Goal: Navigation & Orientation: Find specific page/section

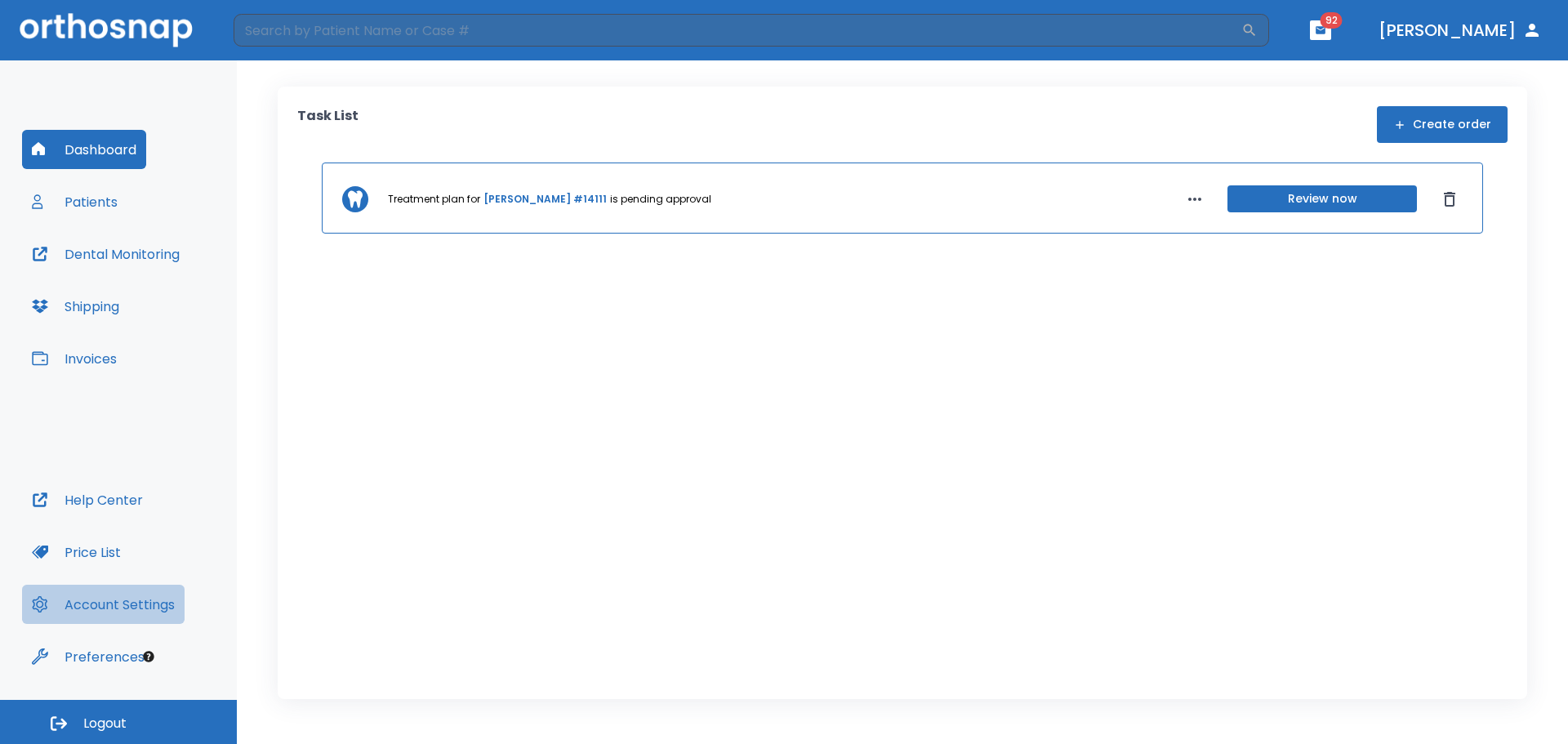
click at [160, 620] on button "Account Settings" at bounding box center [103, 605] width 163 height 39
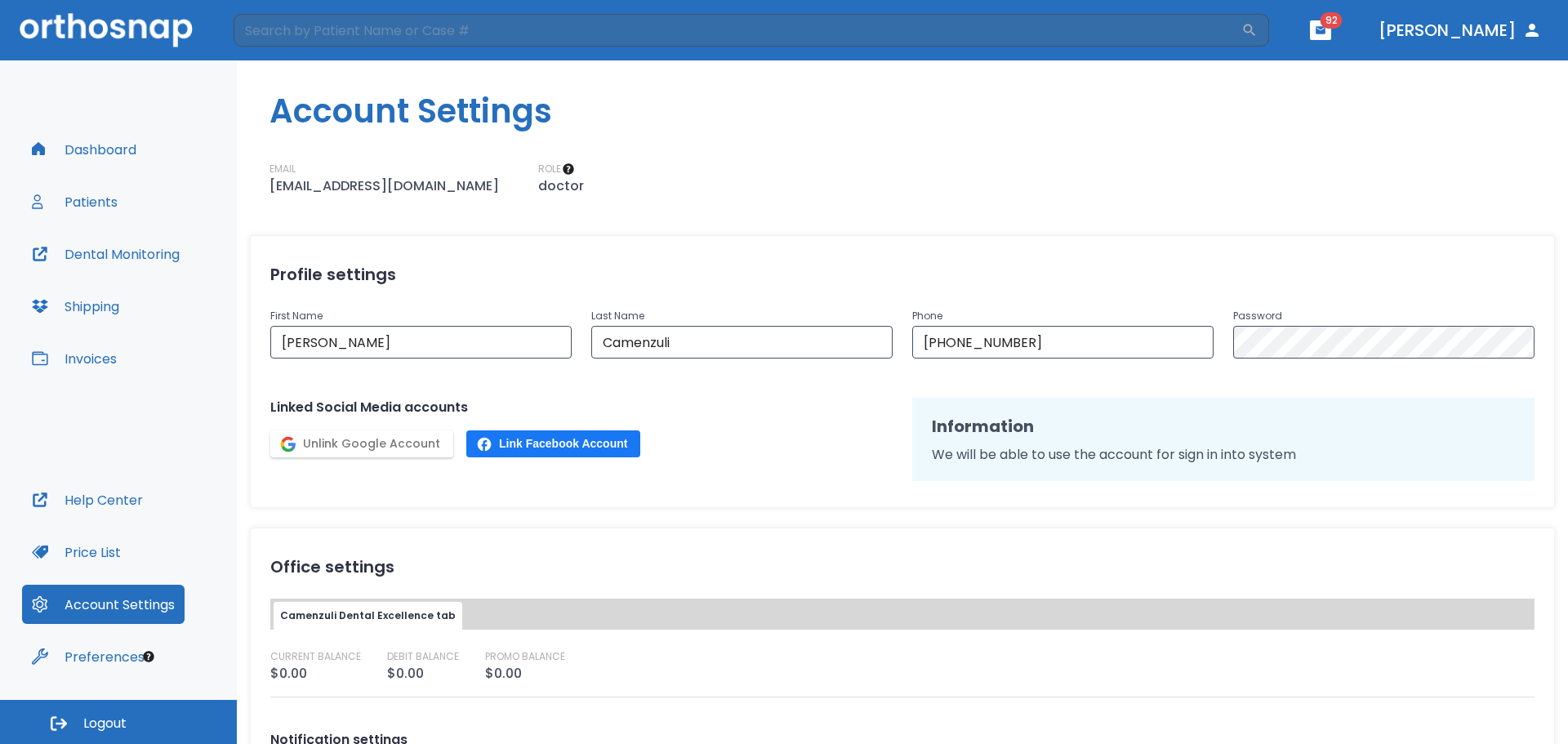
click at [100, 145] on button "Dashboard" at bounding box center [84, 150] width 124 height 39
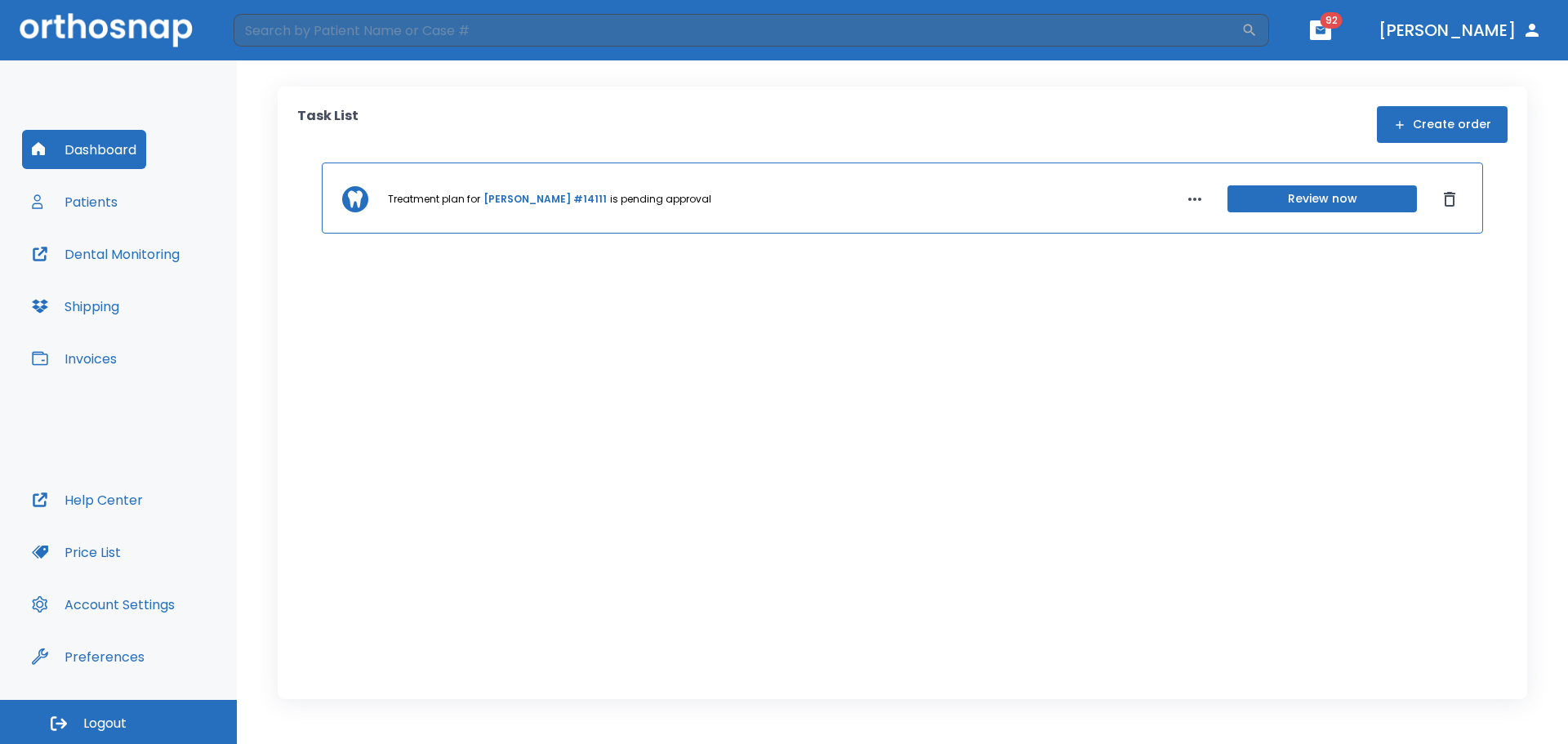
click at [122, 204] on button "Patients" at bounding box center [74, 202] width 106 height 39
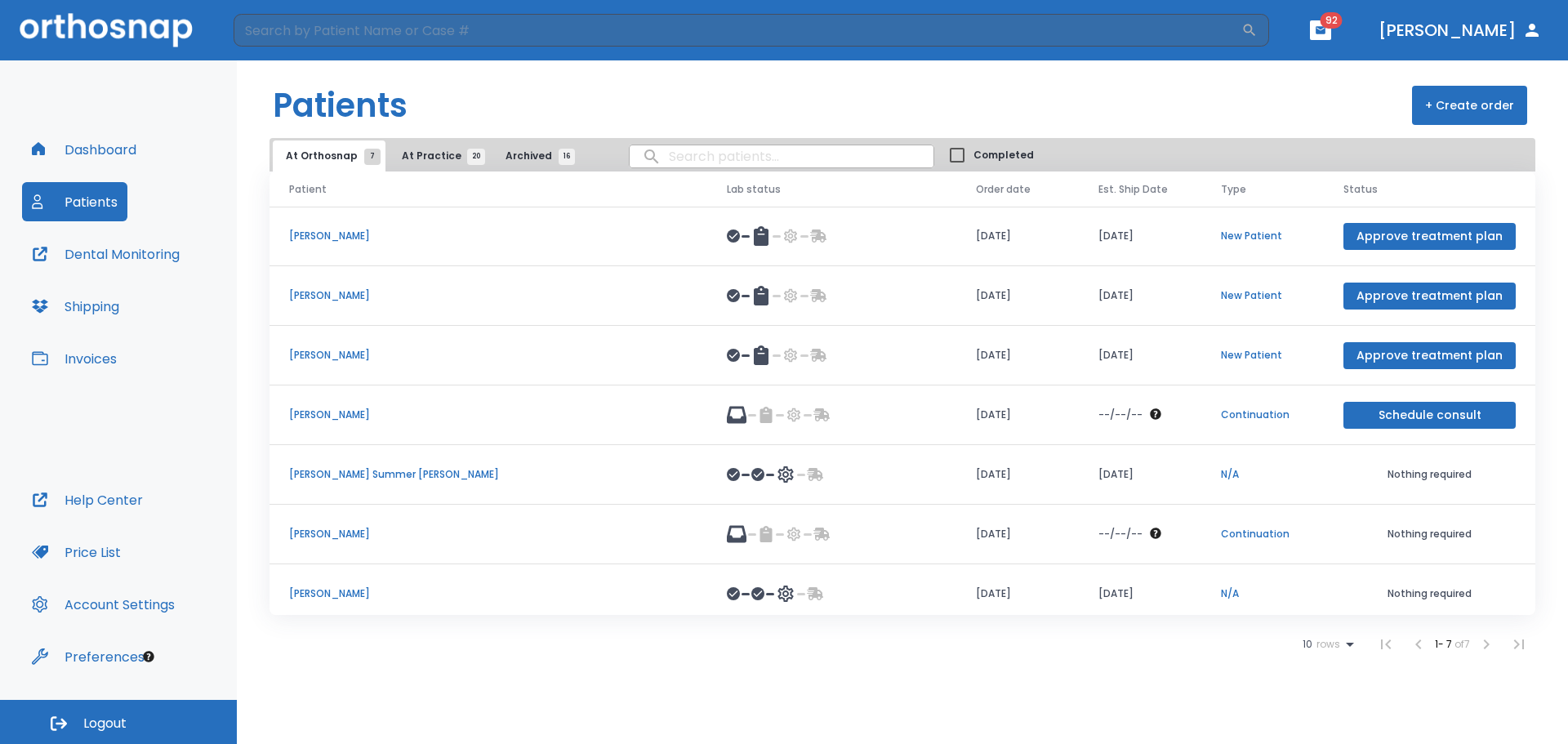
scroll to position [10, 0]
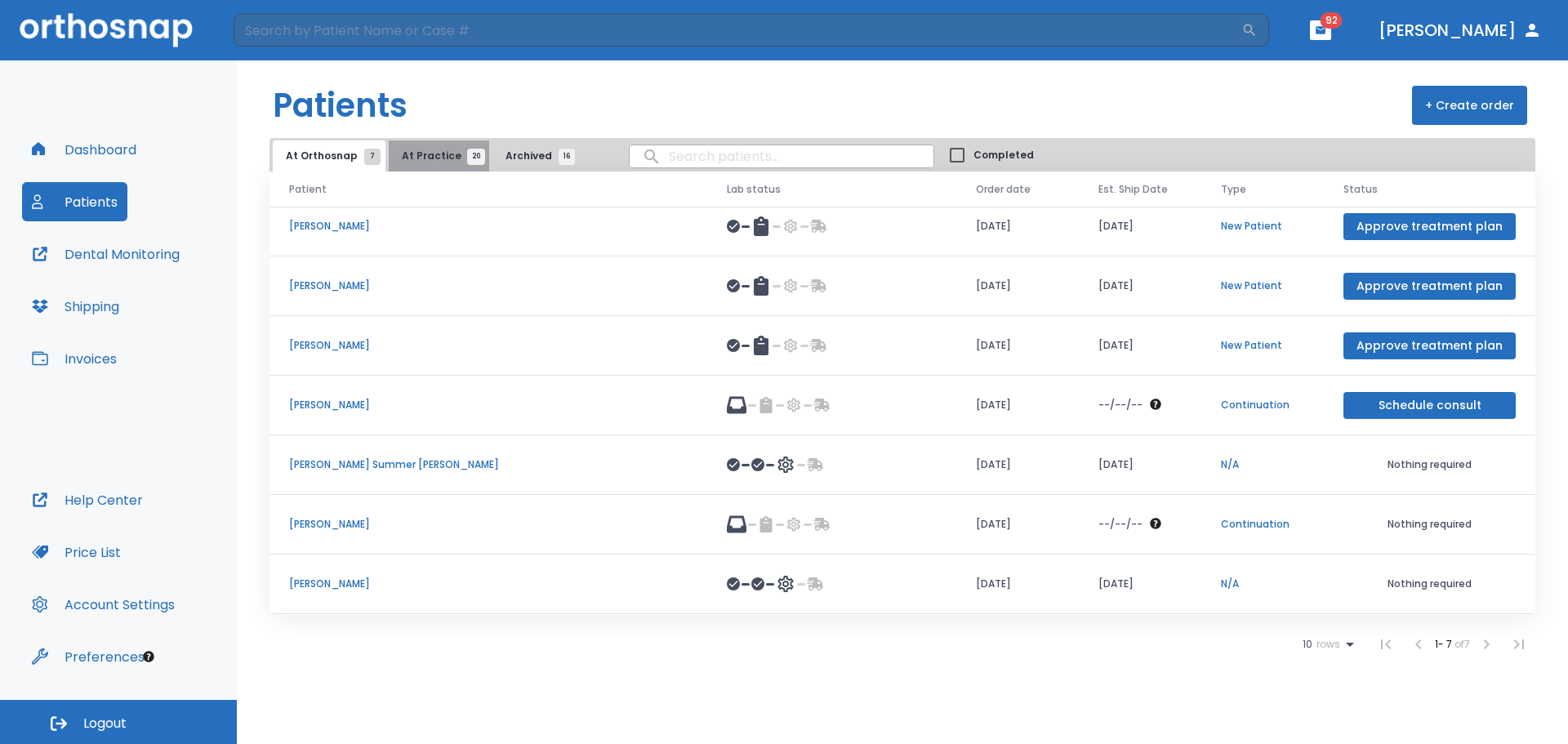
click at [442, 150] on span "At Practice 20" at bounding box center [438, 156] width 74 height 15
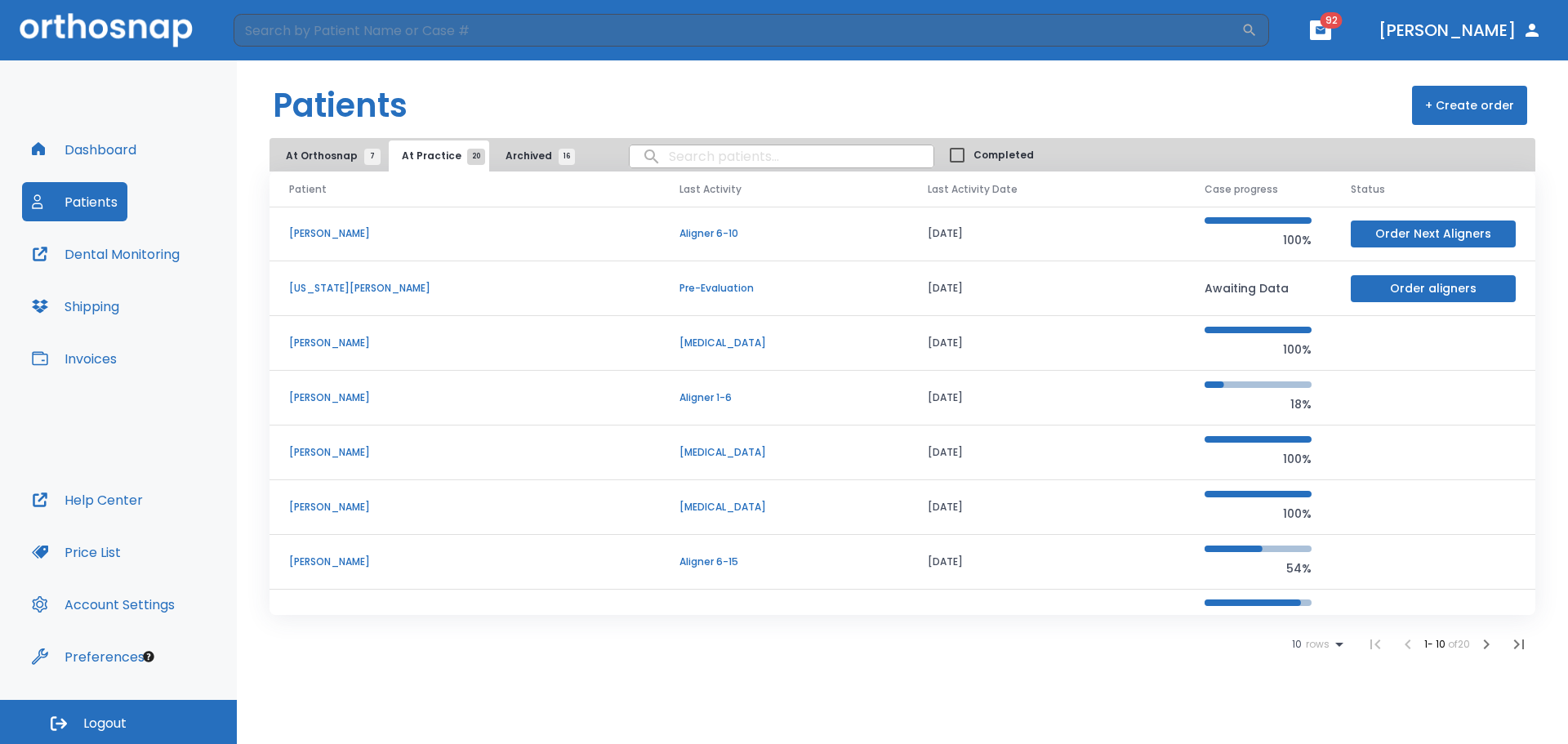
click at [505, 155] on span "Archived 16" at bounding box center [536, 156] width 61 height 15
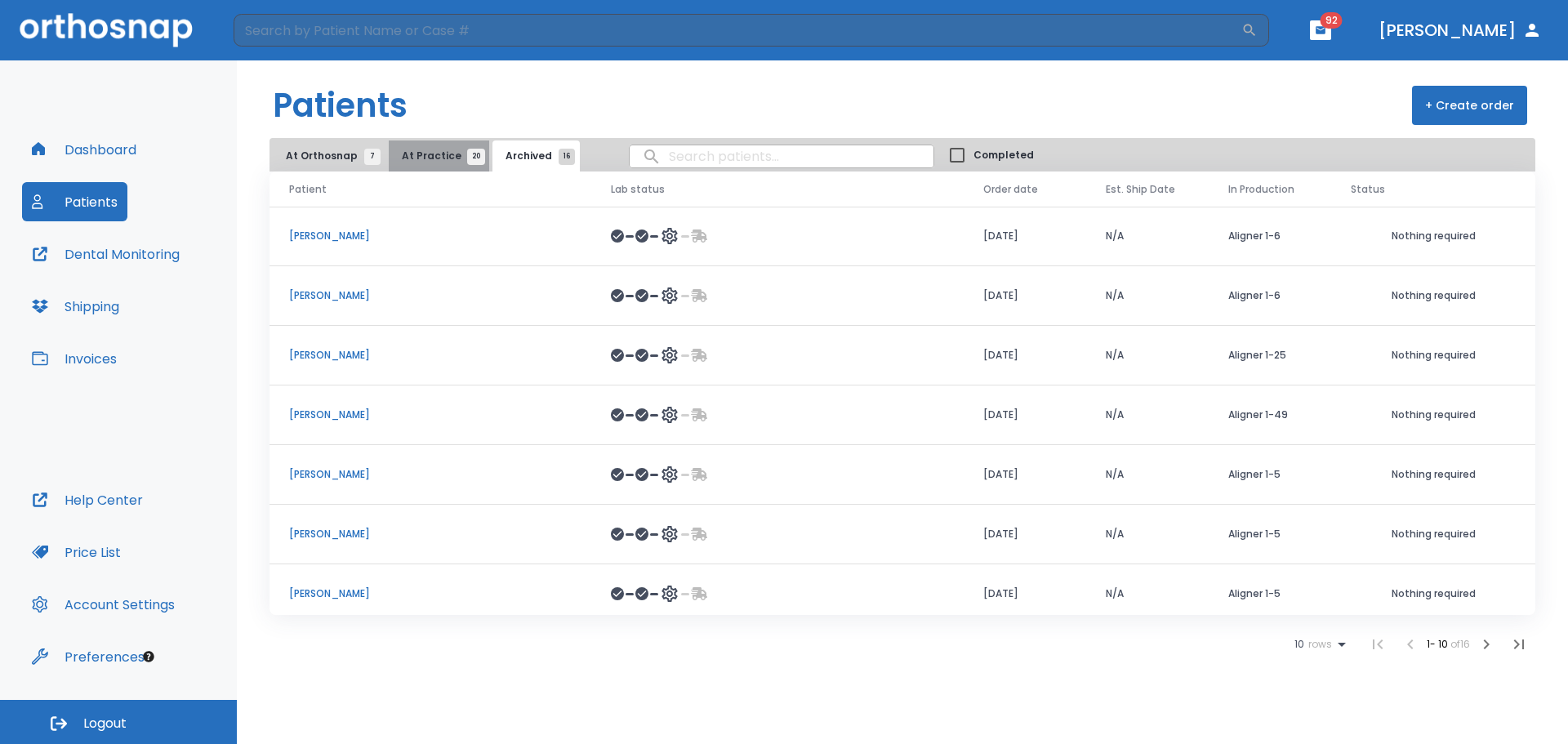
click at [435, 160] on span "At Practice 20" at bounding box center [438, 156] width 74 height 15
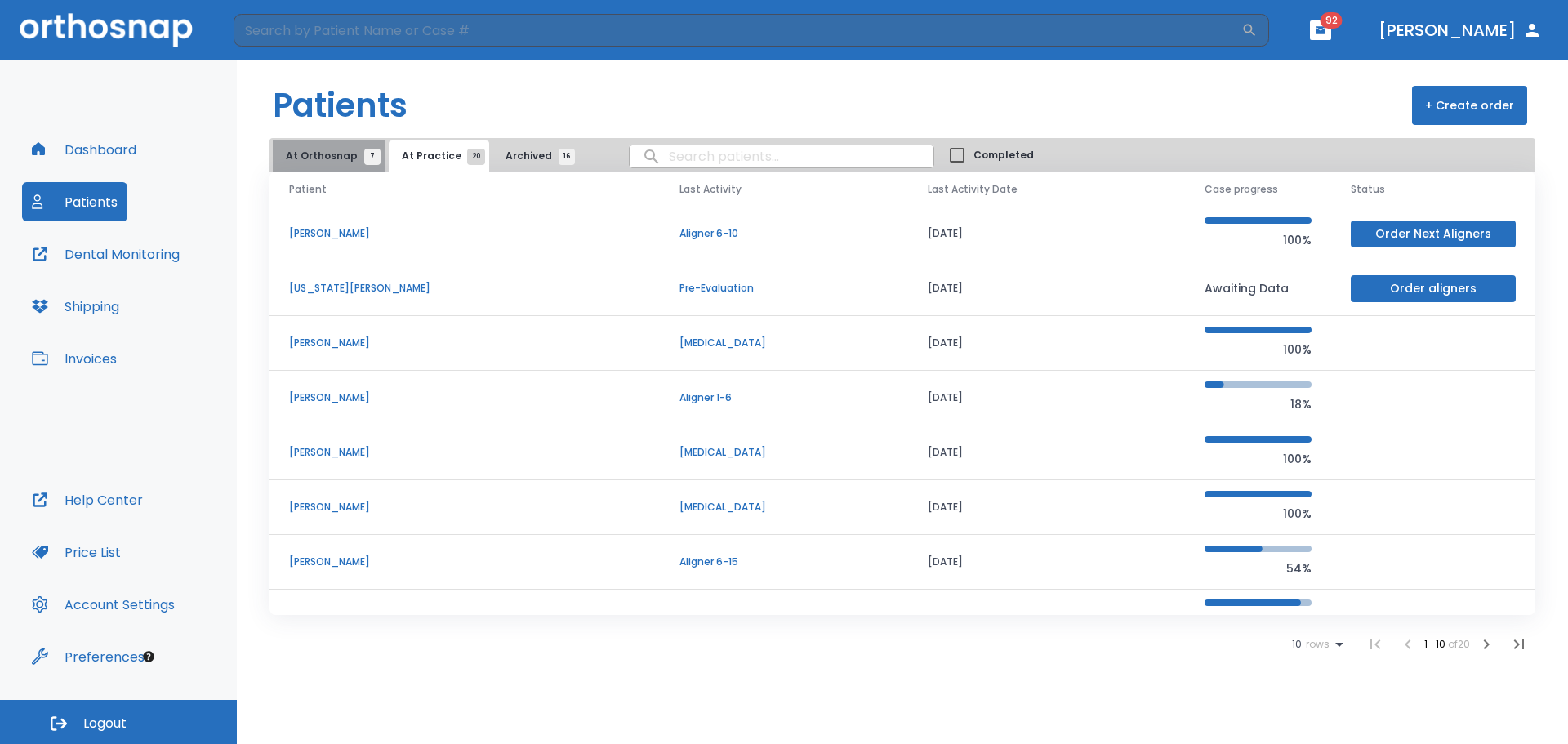
click at [338, 164] on button "At Orthosnap 7" at bounding box center [329, 156] width 113 height 31
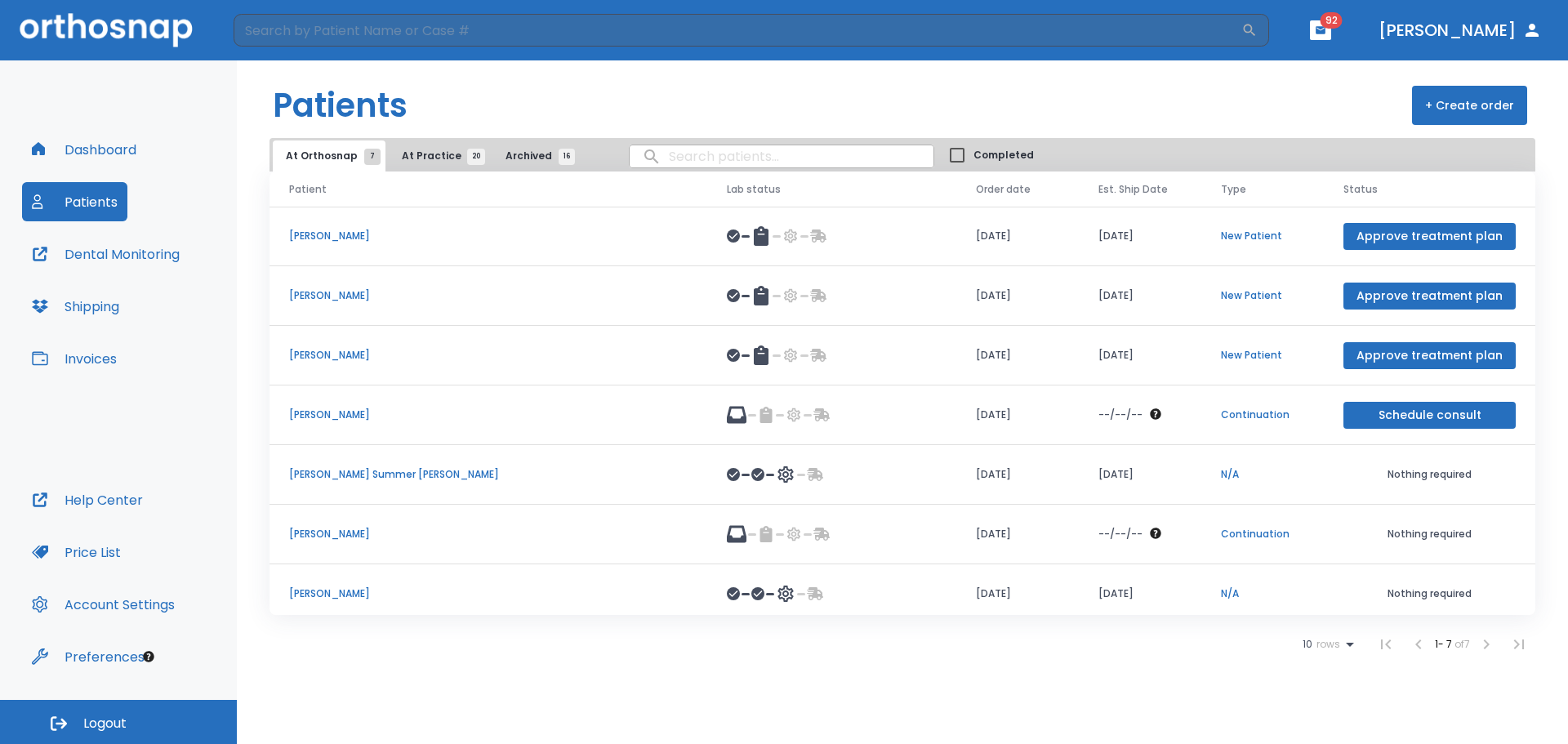
scroll to position [10, 0]
